Goal: Task Accomplishment & Management: Manage account settings

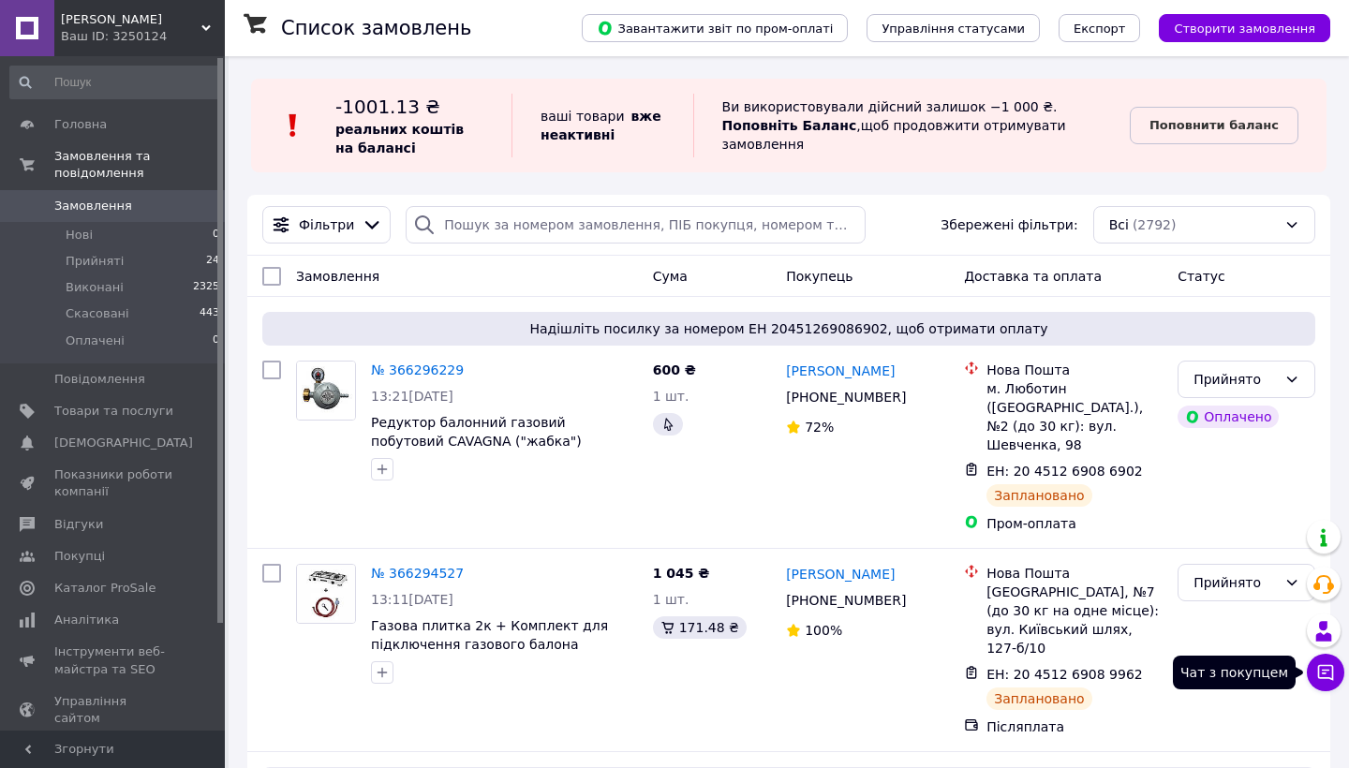
click at [1324, 679] on icon at bounding box center [1326, 672] width 19 height 19
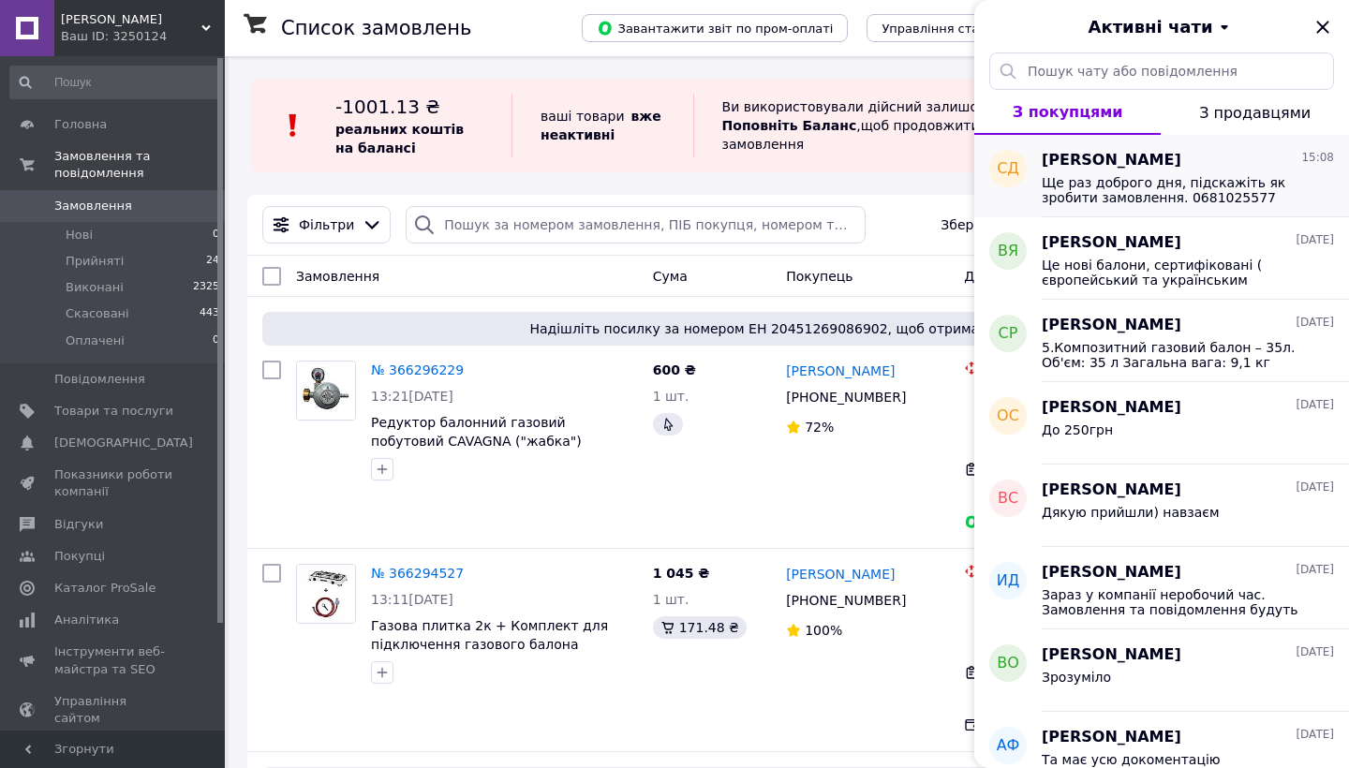
click at [1232, 192] on span "Ще раз доброго дня, підскажіть як зробити замовлення. 0681025577 якщо є можливі…" at bounding box center [1175, 190] width 266 height 30
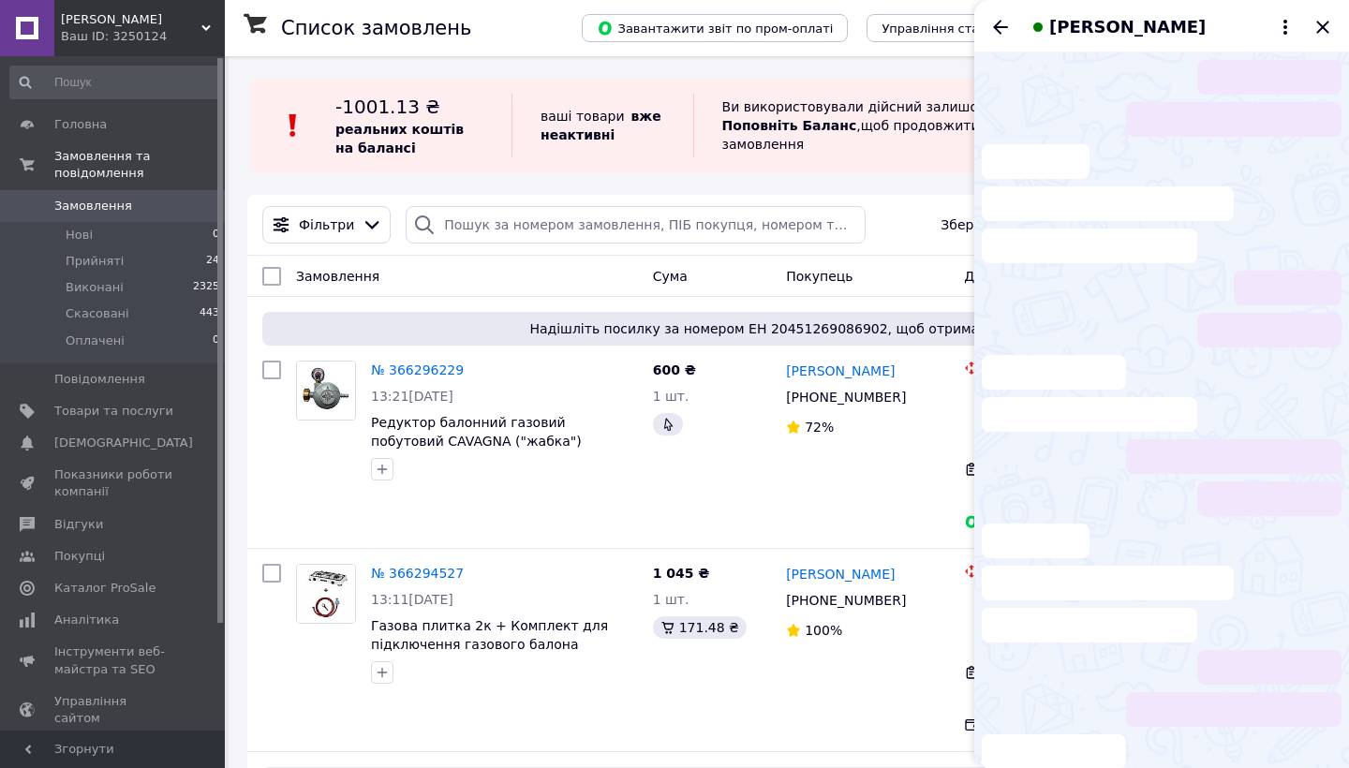
scroll to position [136, 0]
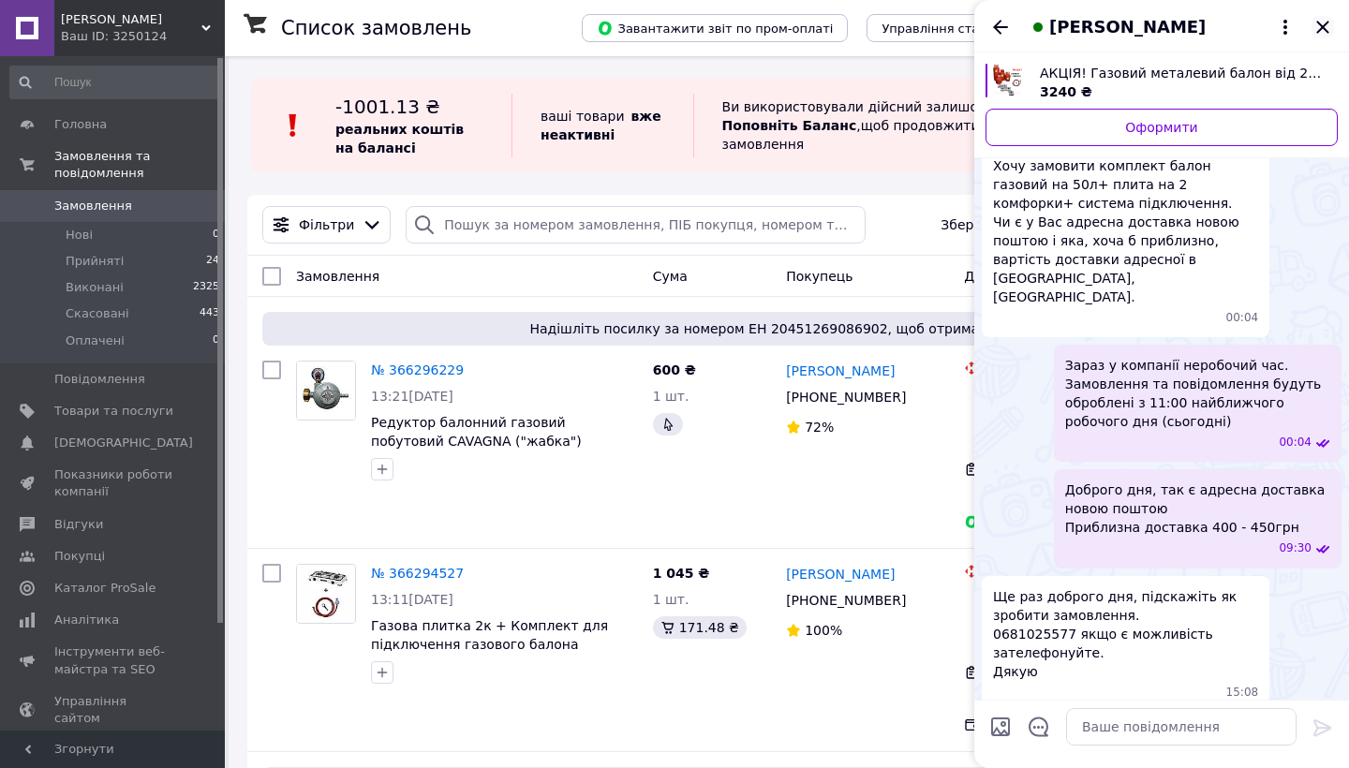
click at [1321, 31] on icon "Закрити" at bounding box center [1323, 27] width 12 height 12
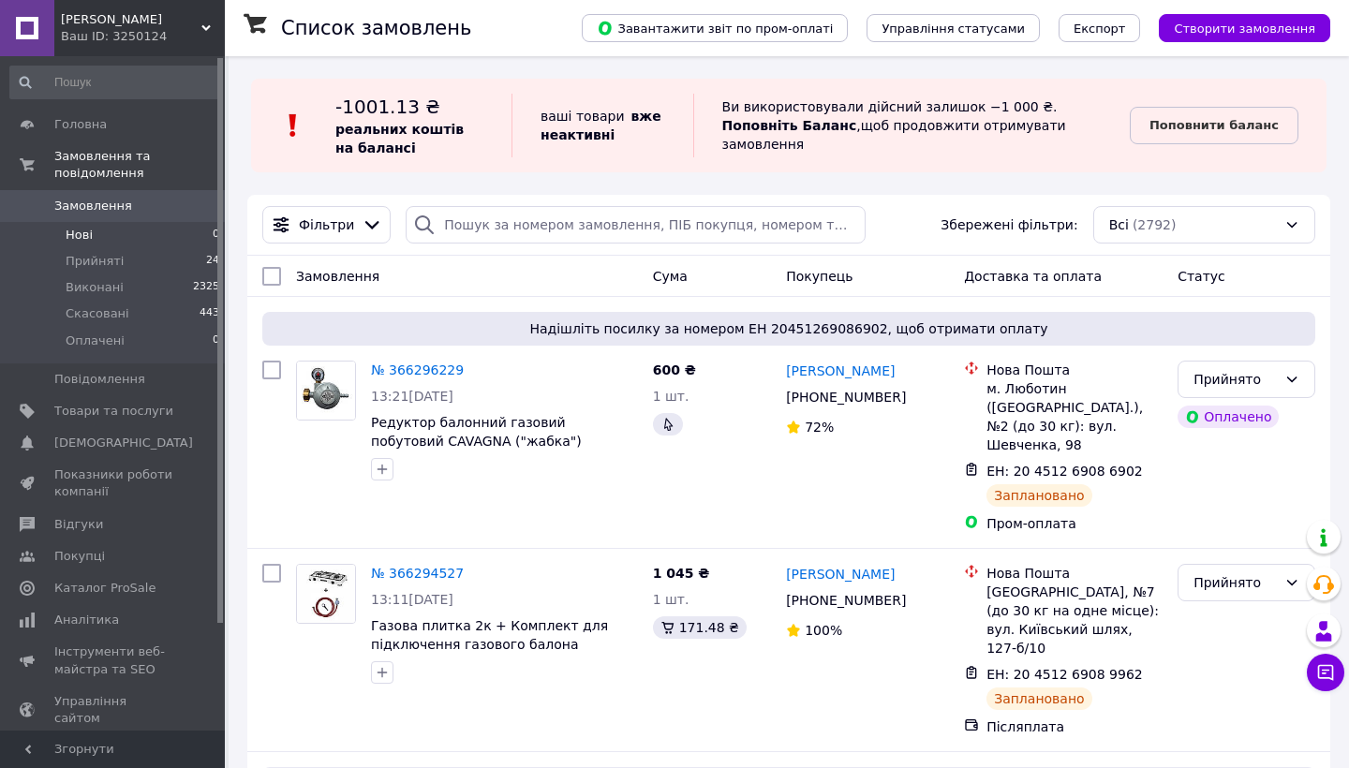
click at [93, 231] on li "Нові 0" at bounding box center [115, 235] width 231 height 26
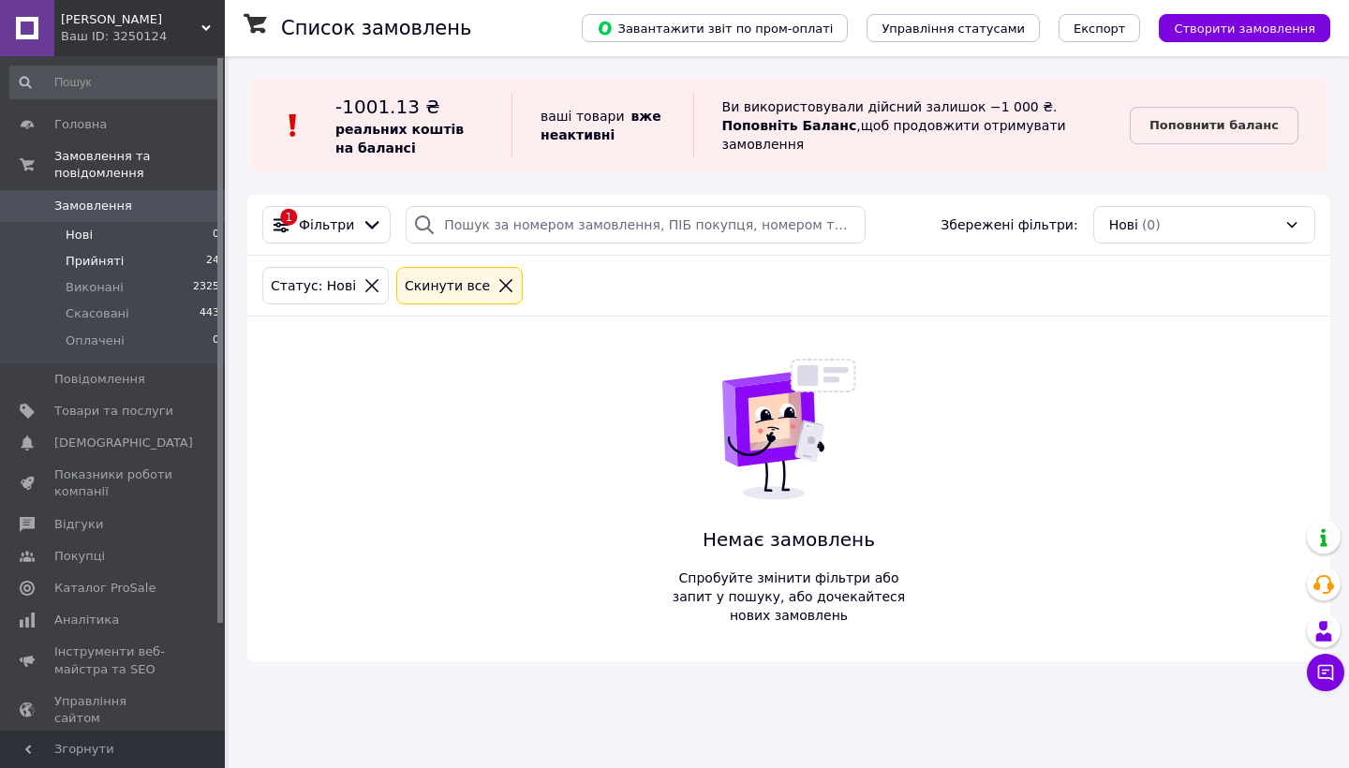
click at [146, 264] on li "Прийняті 24" at bounding box center [115, 261] width 231 height 26
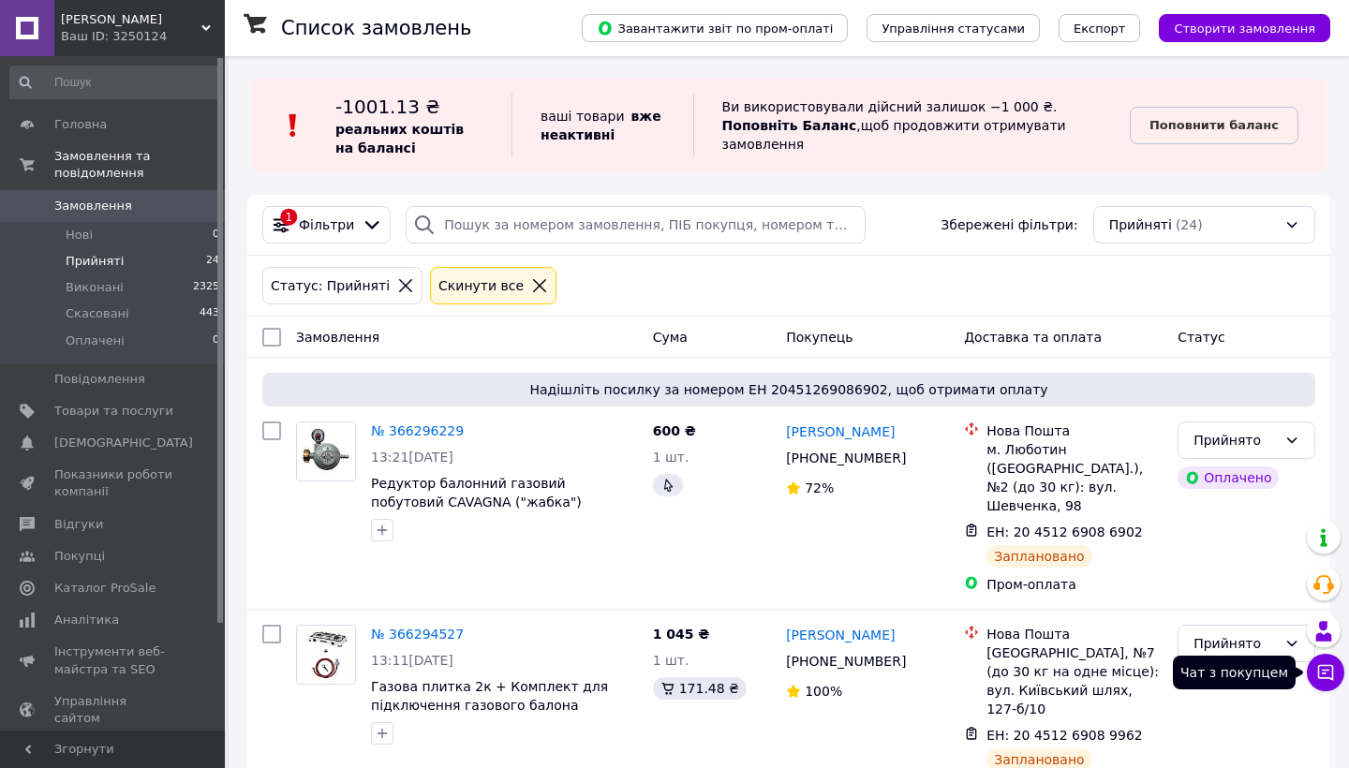
click at [1324, 670] on icon at bounding box center [1326, 673] width 16 height 16
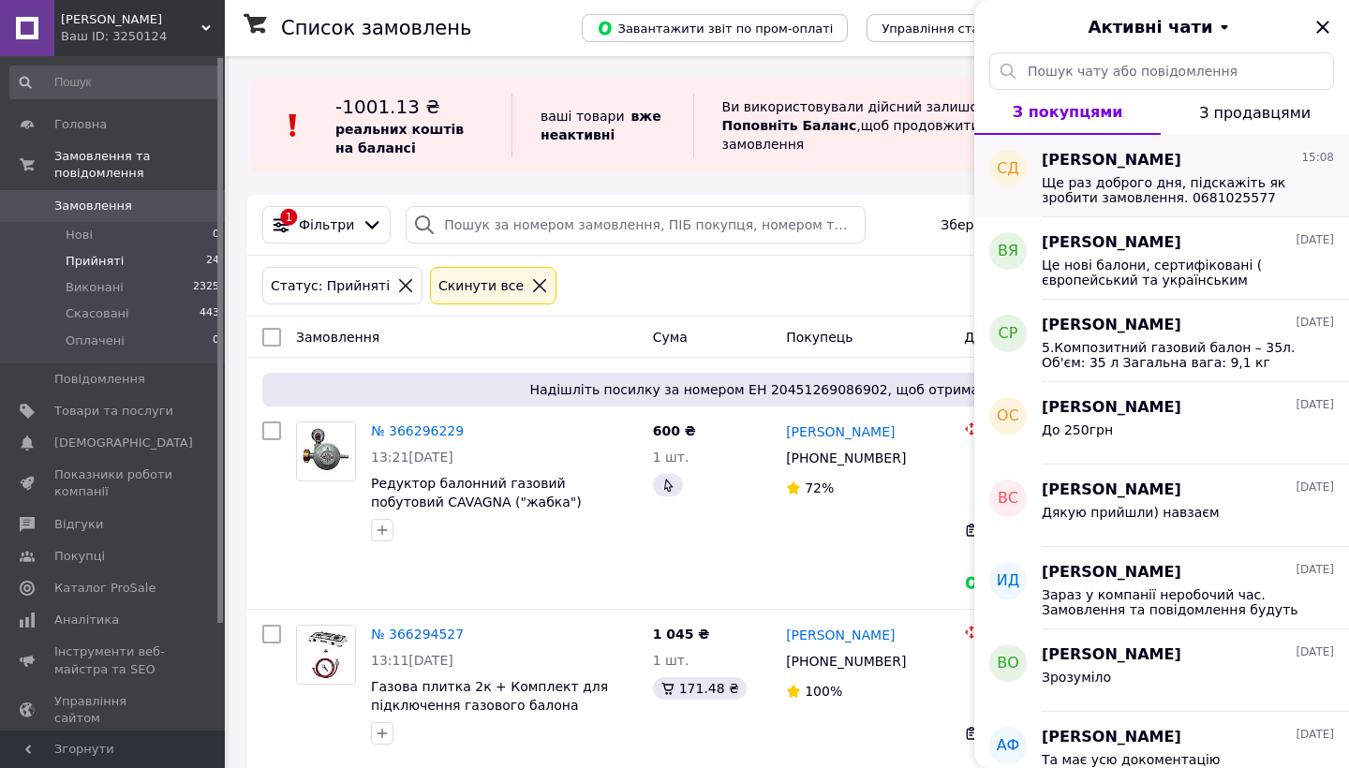
click at [1272, 194] on span "Ще раз доброго дня, підскажіть як зробити замовлення. 0681025577 якщо є можливі…" at bounding box center [1175, 190] width 266 height 30
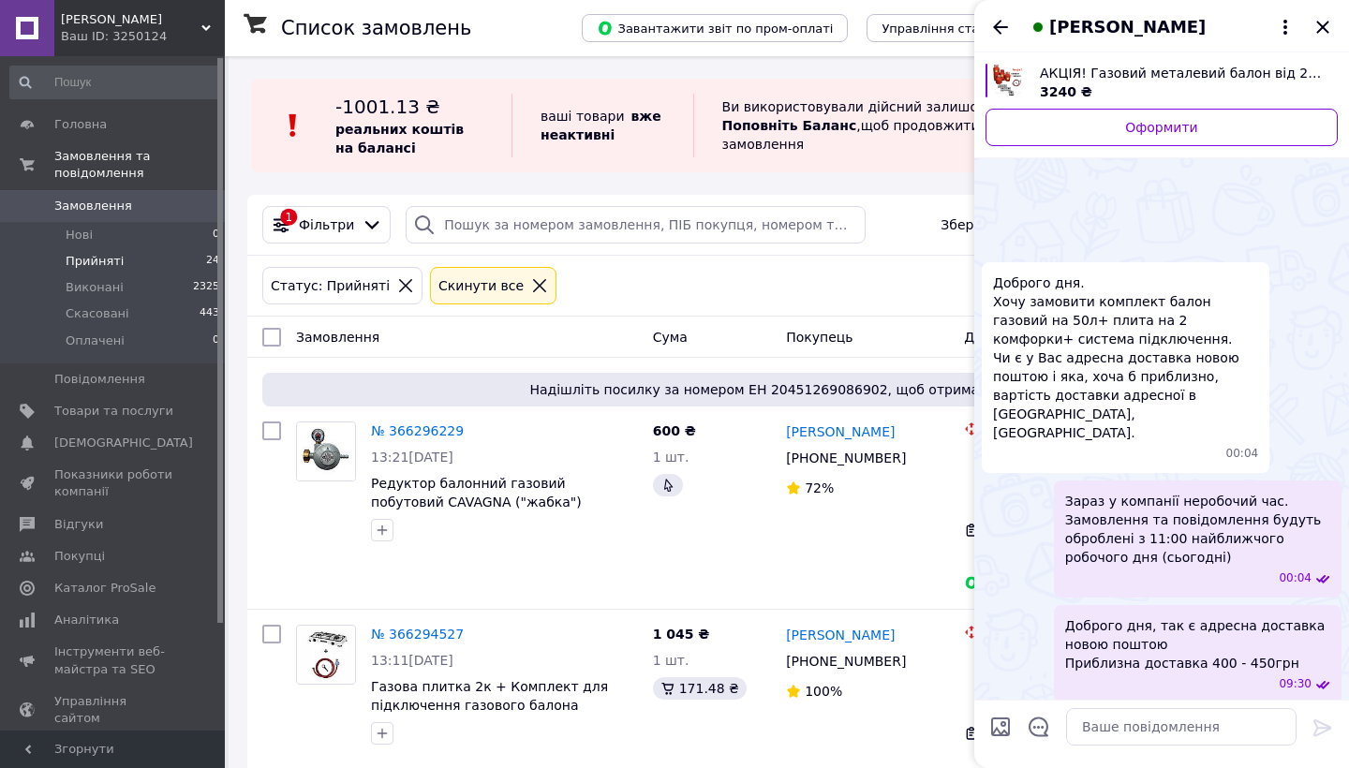
scroll to position [136, 0]
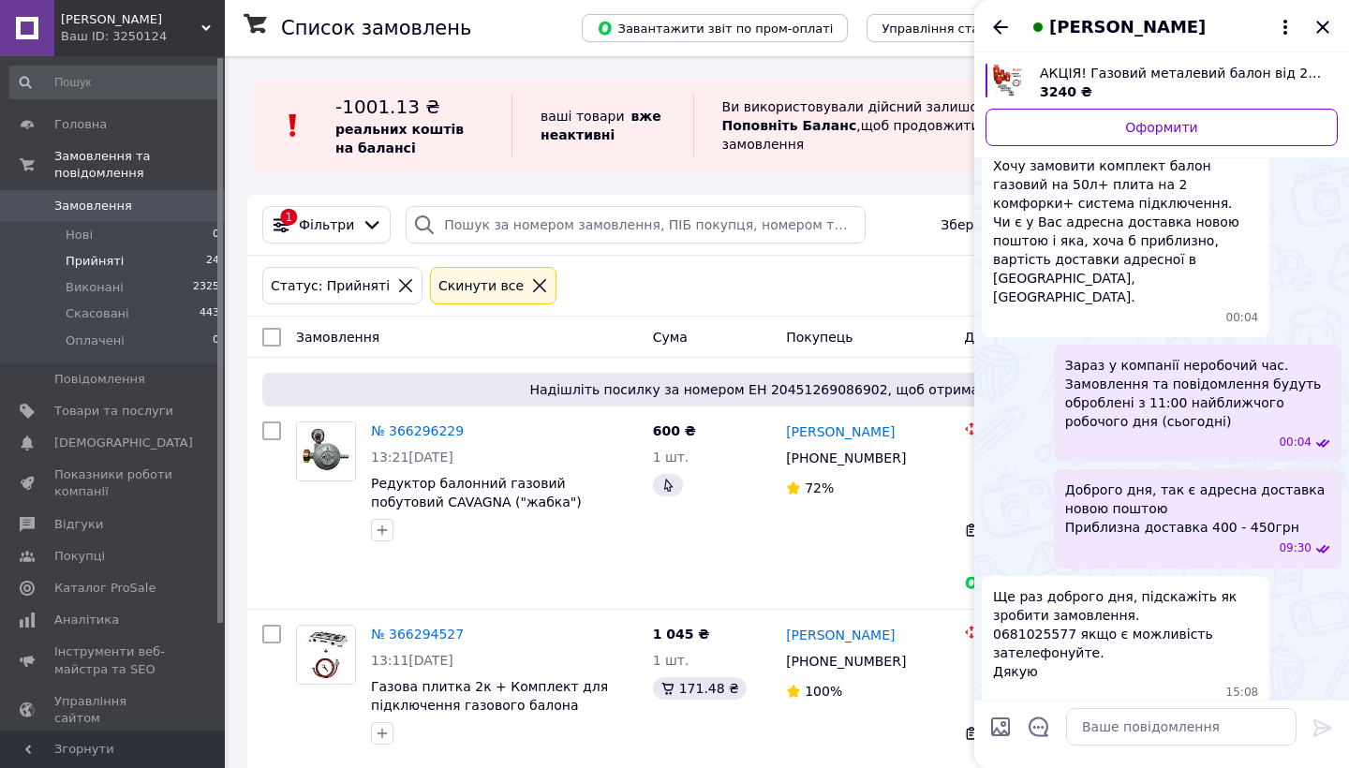
click at [1318, 24] on icon "Закрити" at bounding box center [1323, 27] width 12 height 12
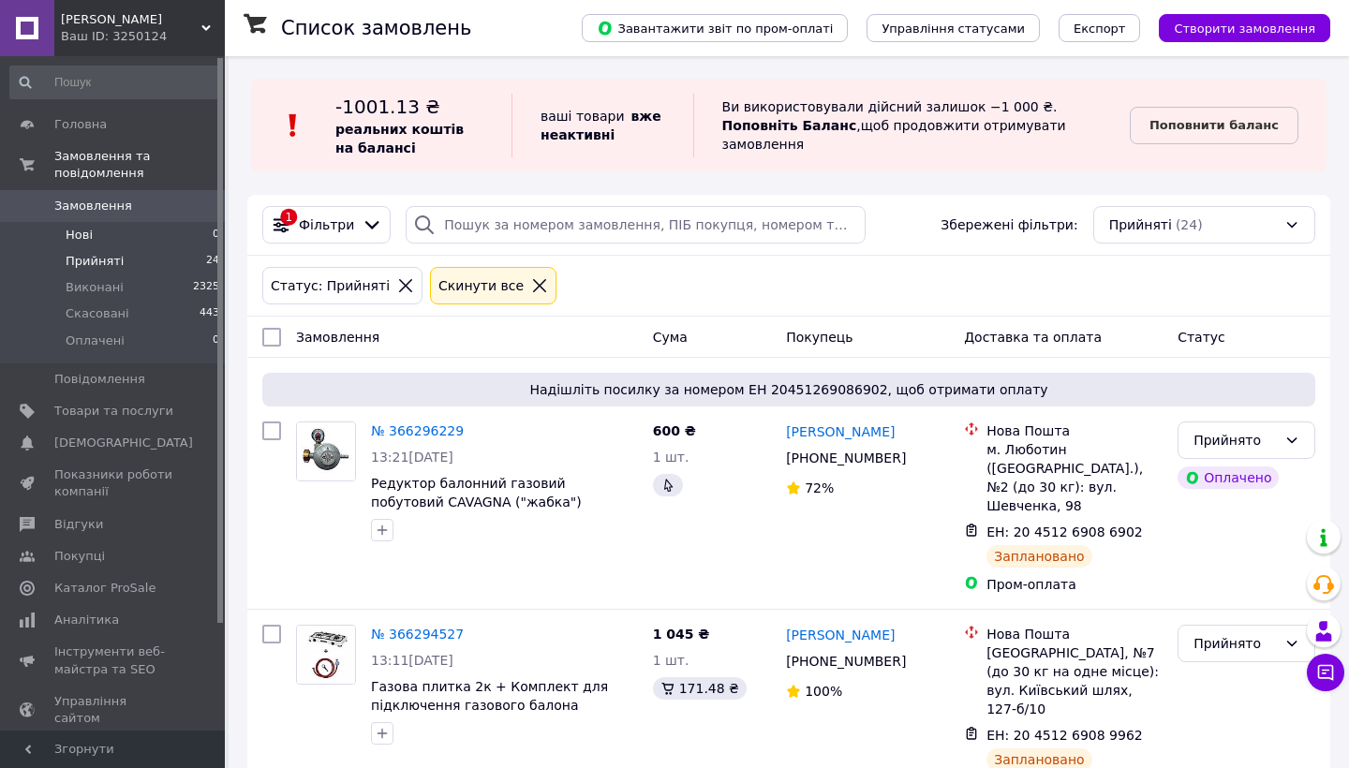
click at [147, 238] on li "Нові 0" at bounding box center [115, 235] width 231 height 26
